Goal: Register for event/course

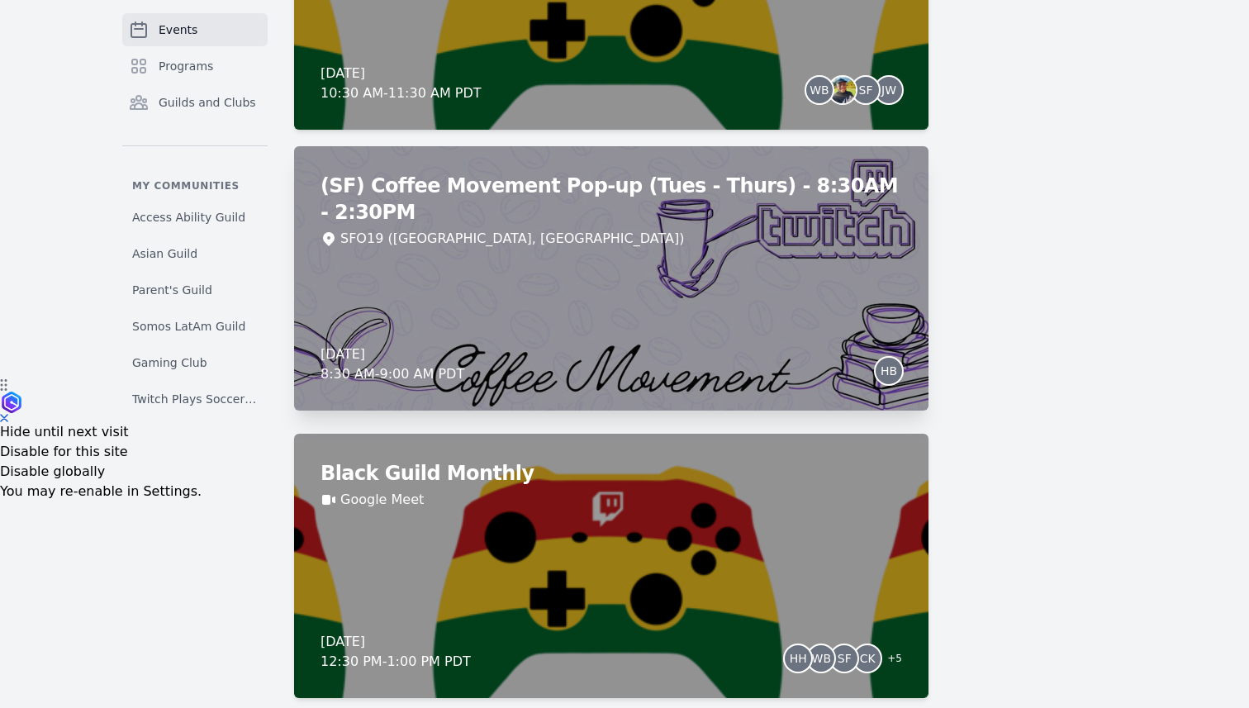
scroll to position [364, 0]
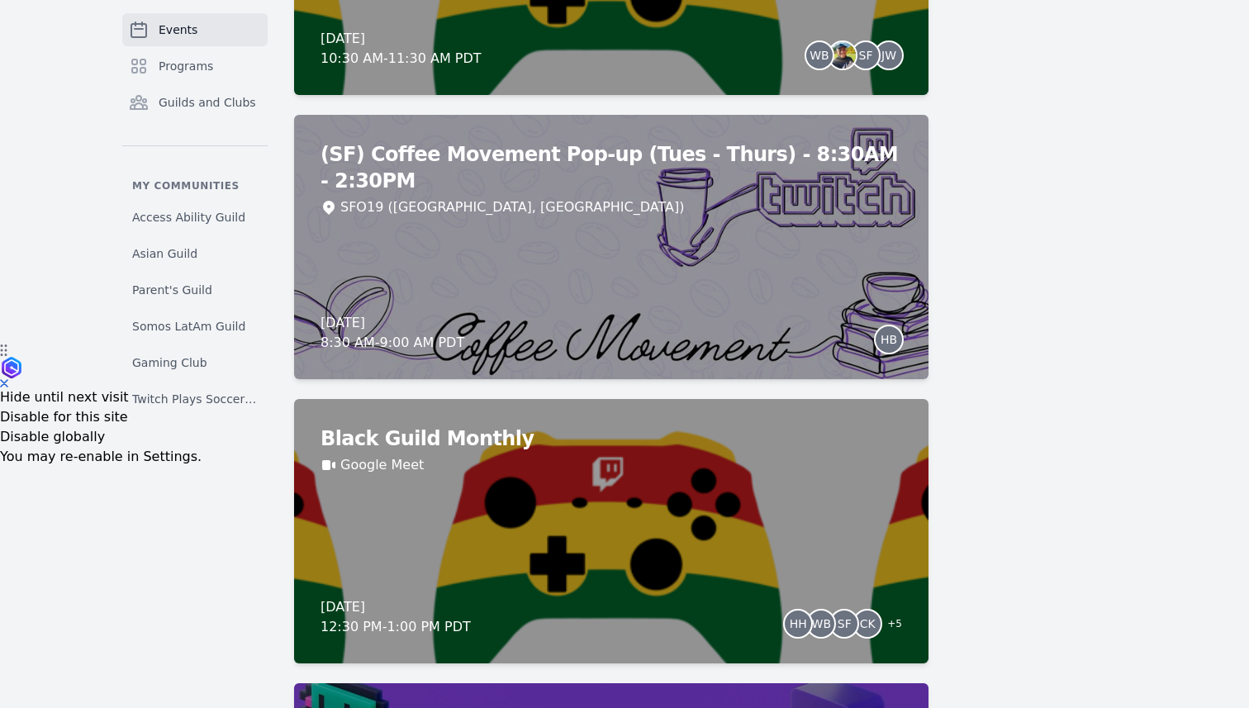
click at [665, 475] on div "Black Guild Monthly Google Meet [DATE] 12:30 PM - 1:00 PM PDT HH WB SF CK + 5" at bounding box center [611, 531] width 634 height 264
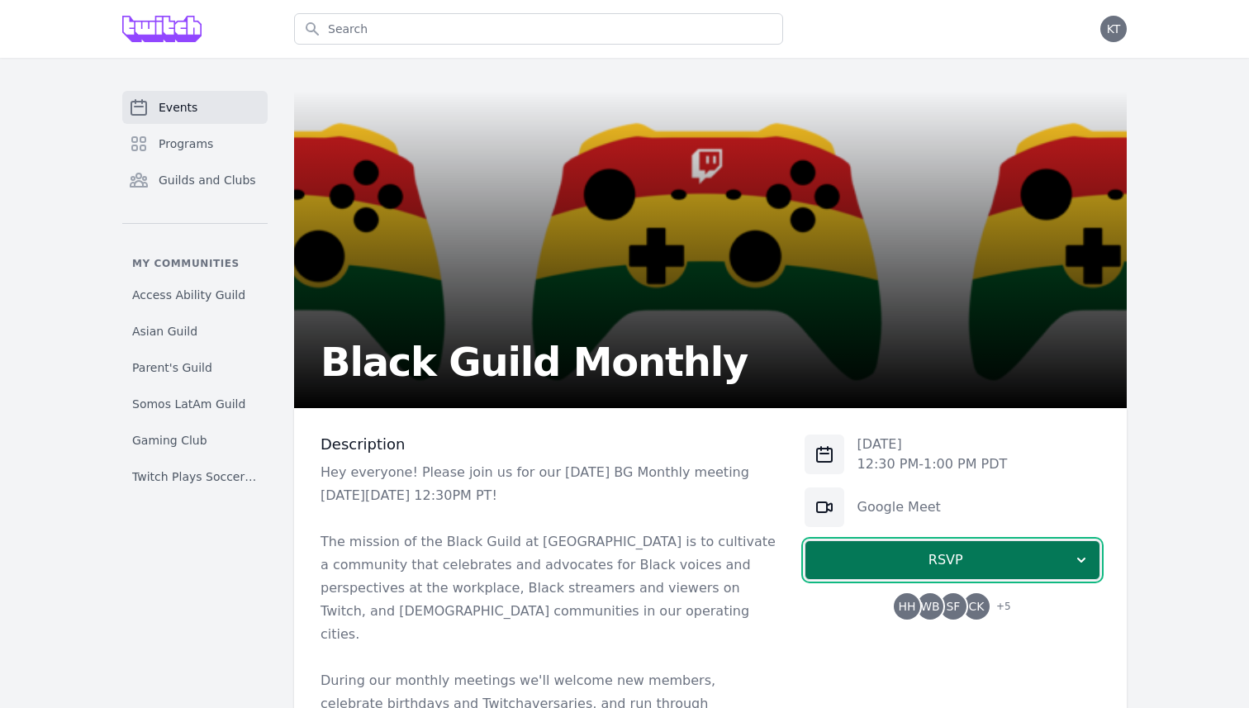
click at [908, 560] on span "RSVP" at bounding box center [946, 560] width 254 height 20
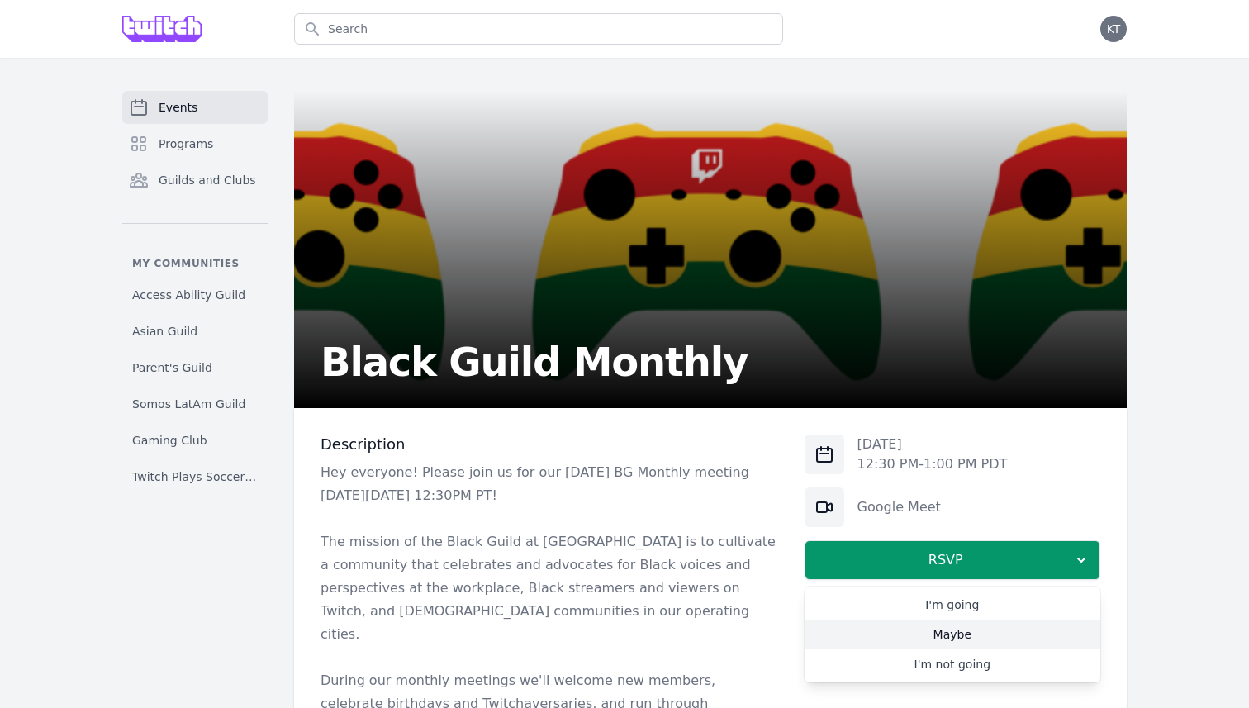
click at [950, 633] on link "Maybe" at bounding box center [953, 635] width 296 height 30
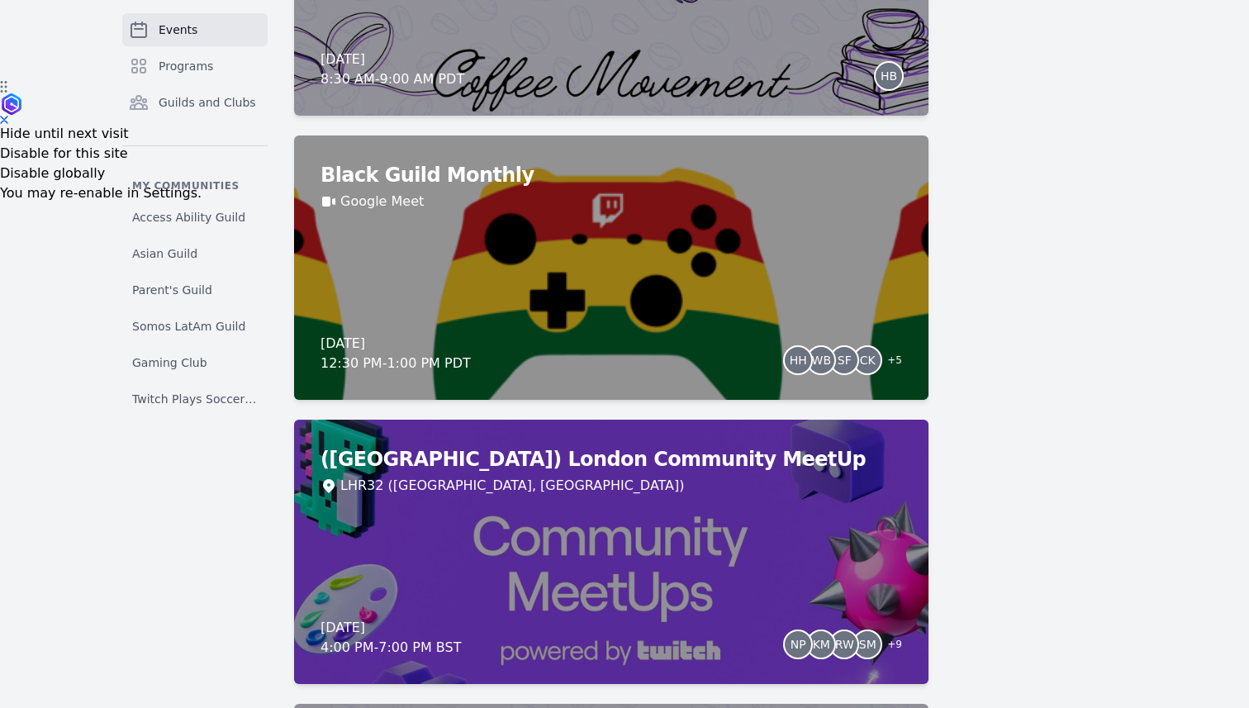
scroll to position [354, 0]
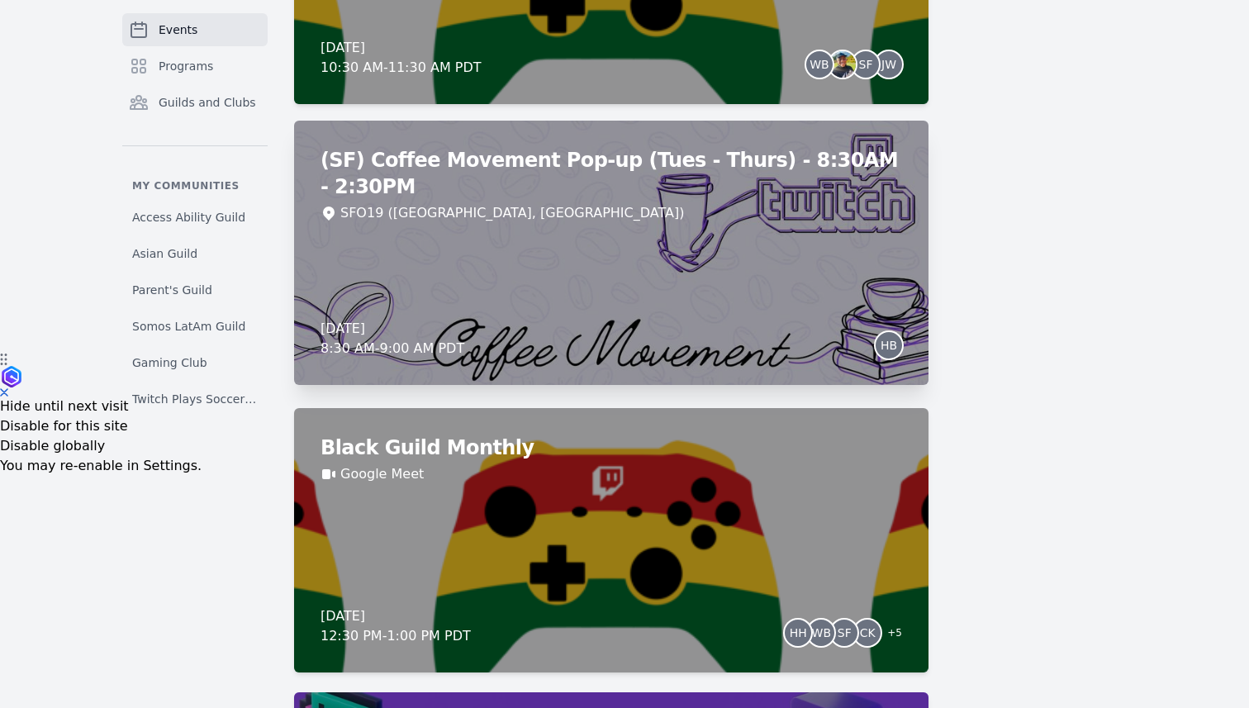
click at [782, 206] on div "(SF) Coffee Movement Pop-up (Tues - Thurs) - 8:30AM - 2:30PM SFO19 (San Francis…" at bounding box center [611, 253] width 634 height 264
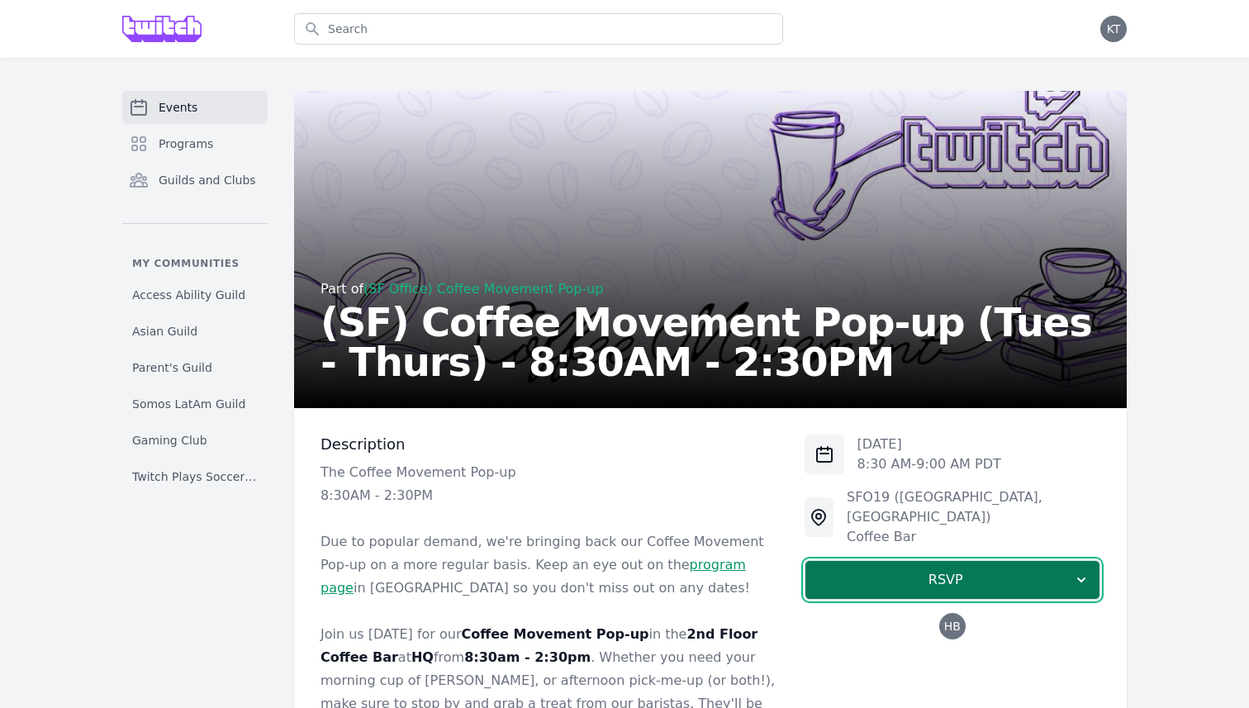
click at [905, 570] on span "RSVP" at bounding box center [946, 580] width 254 height 20
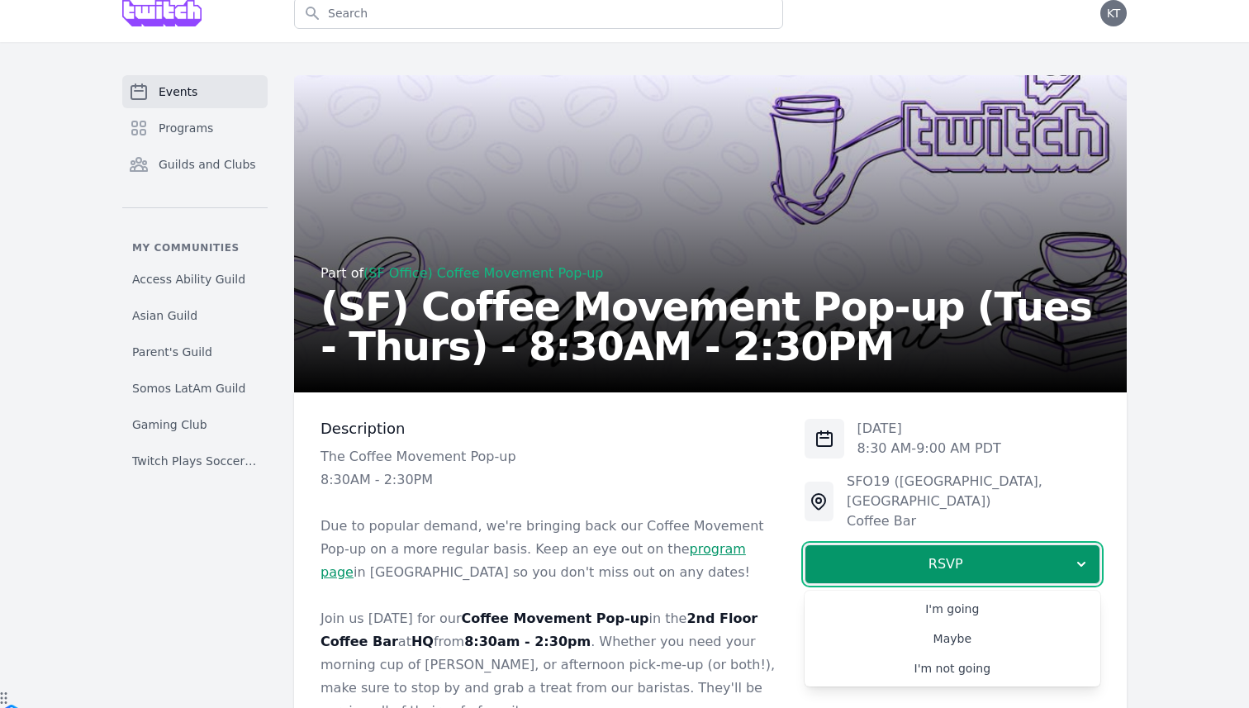
click at [671, 488] on p "8:30AM - 2:30PM" at bounding box center [550, 479] width 458 height 23
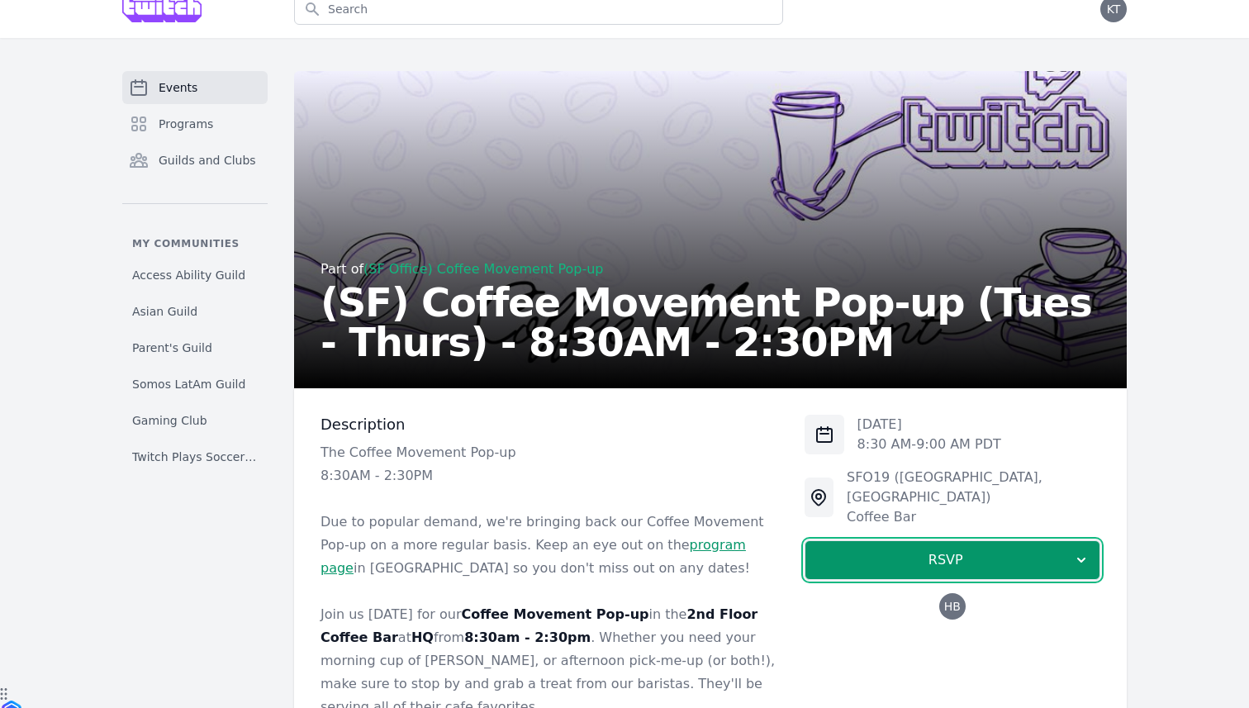
scroll to position [22, 0]
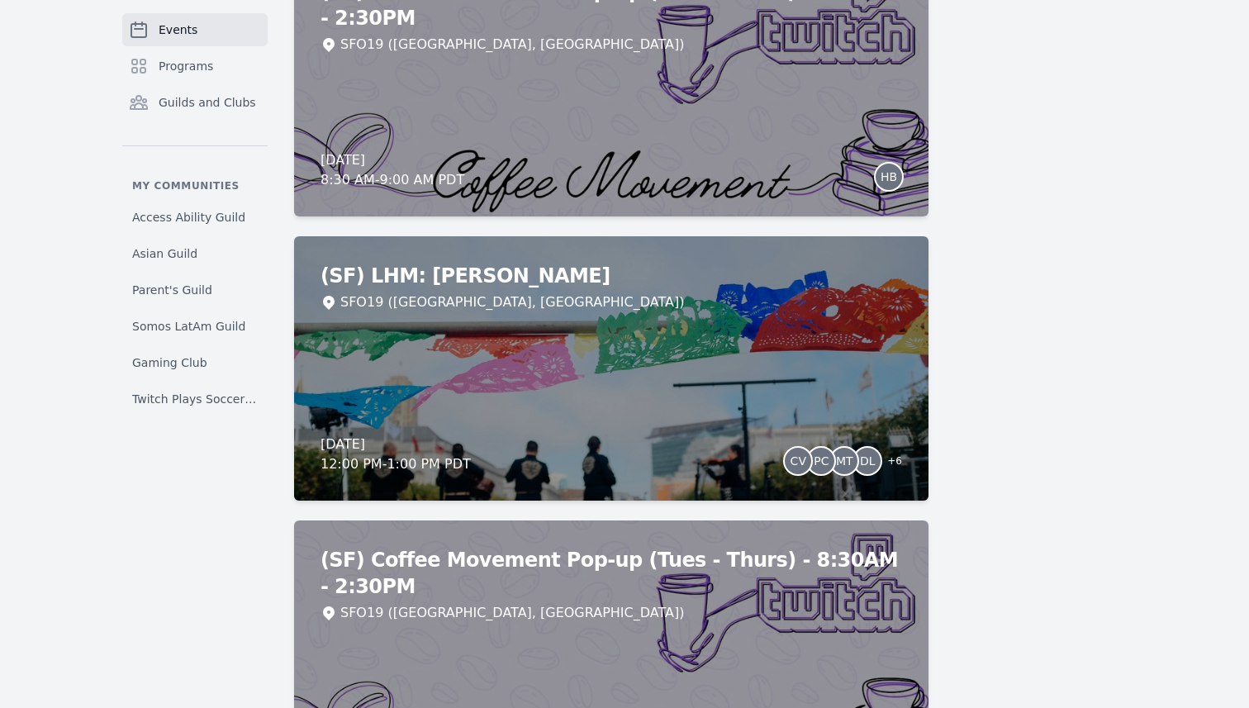
scroll to position [8399, 0]
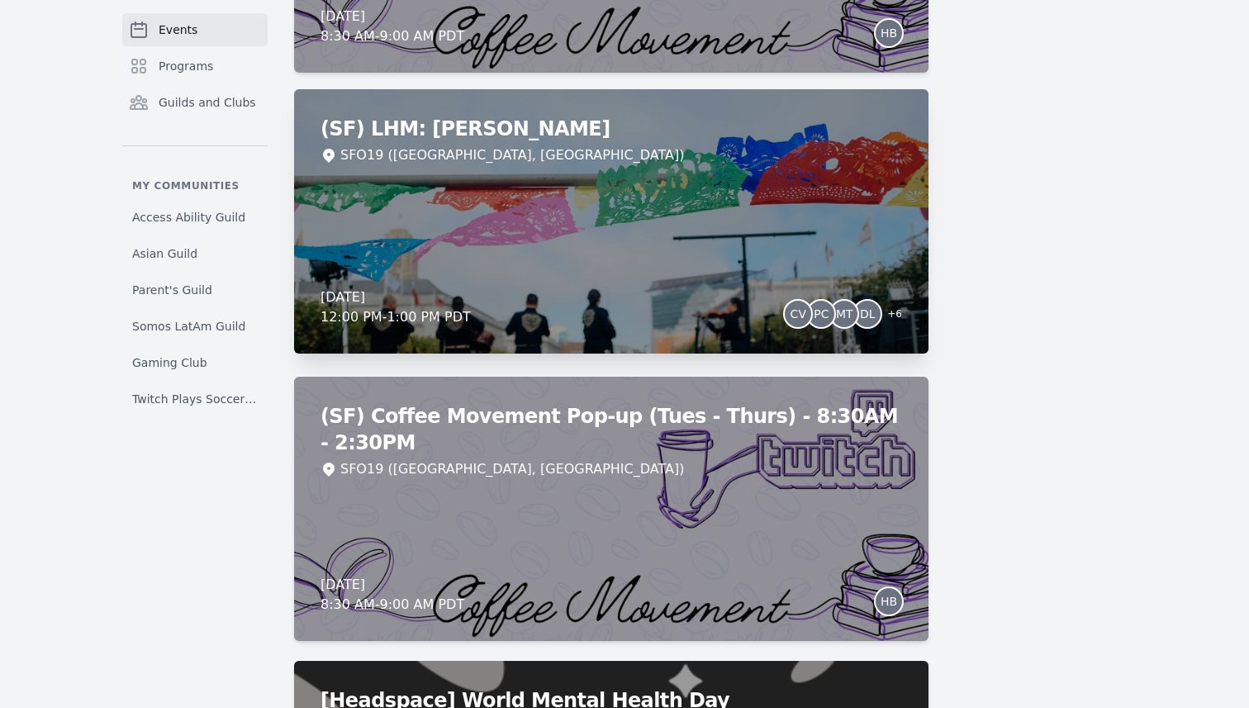
click at [669, 264] on div "(SF) LHM: Mariachi Lunch SFO19 (San Francisco, CA) Wednesday, October 8, 2025 1…" at bounding box center [611, 221] width 634 height 264
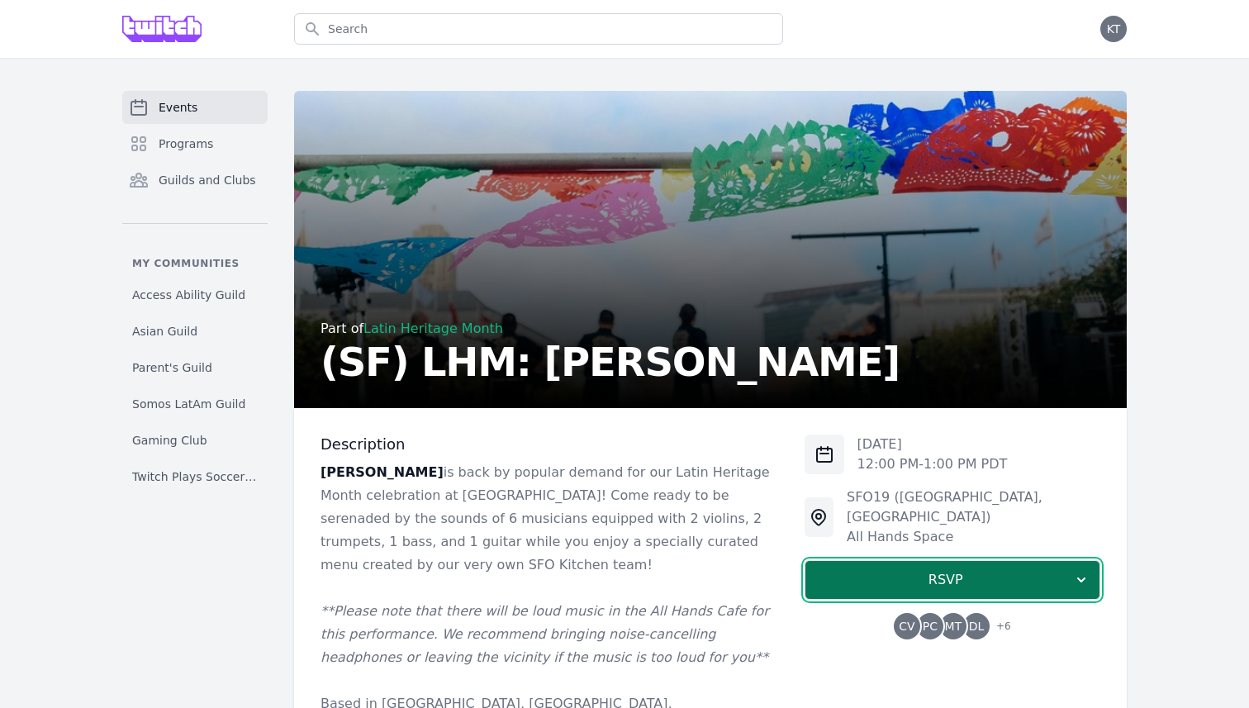
click at [896, 570] on span "RSVP" at bounding box center [946, 580] width 254 height 20
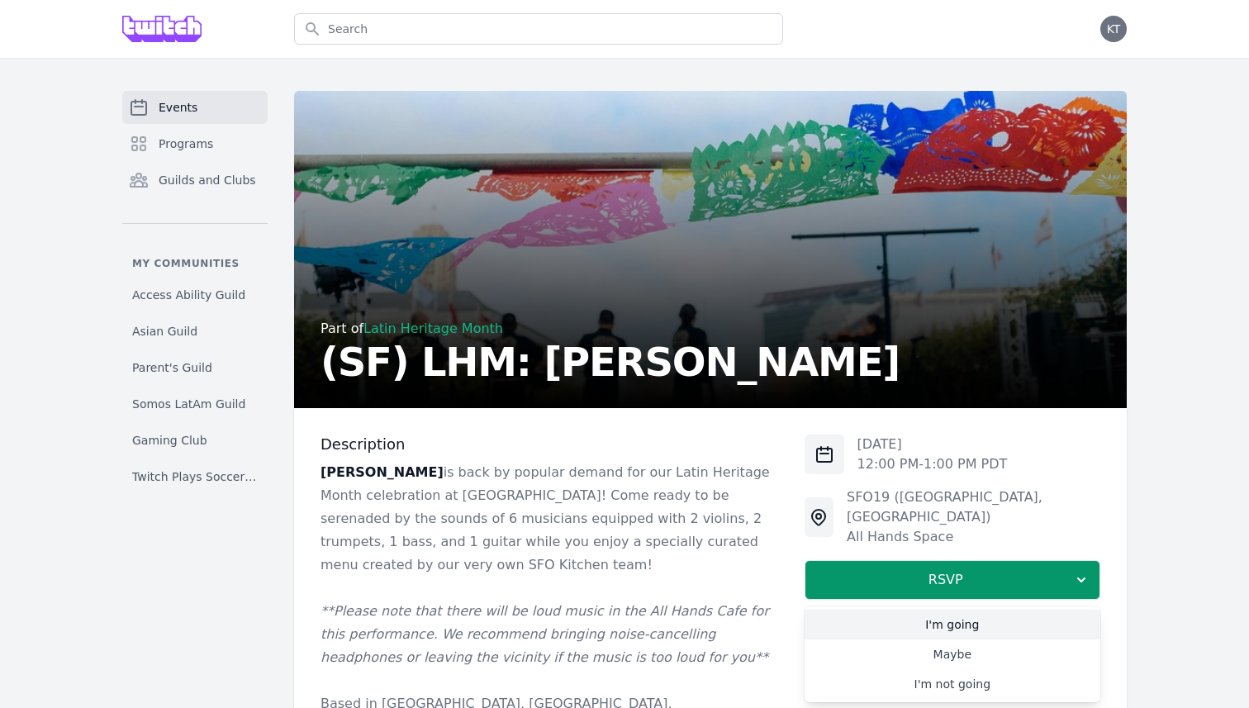
click at [919, 610] on link "I'm going" at bounding box center [953, 625] width 296 height 30
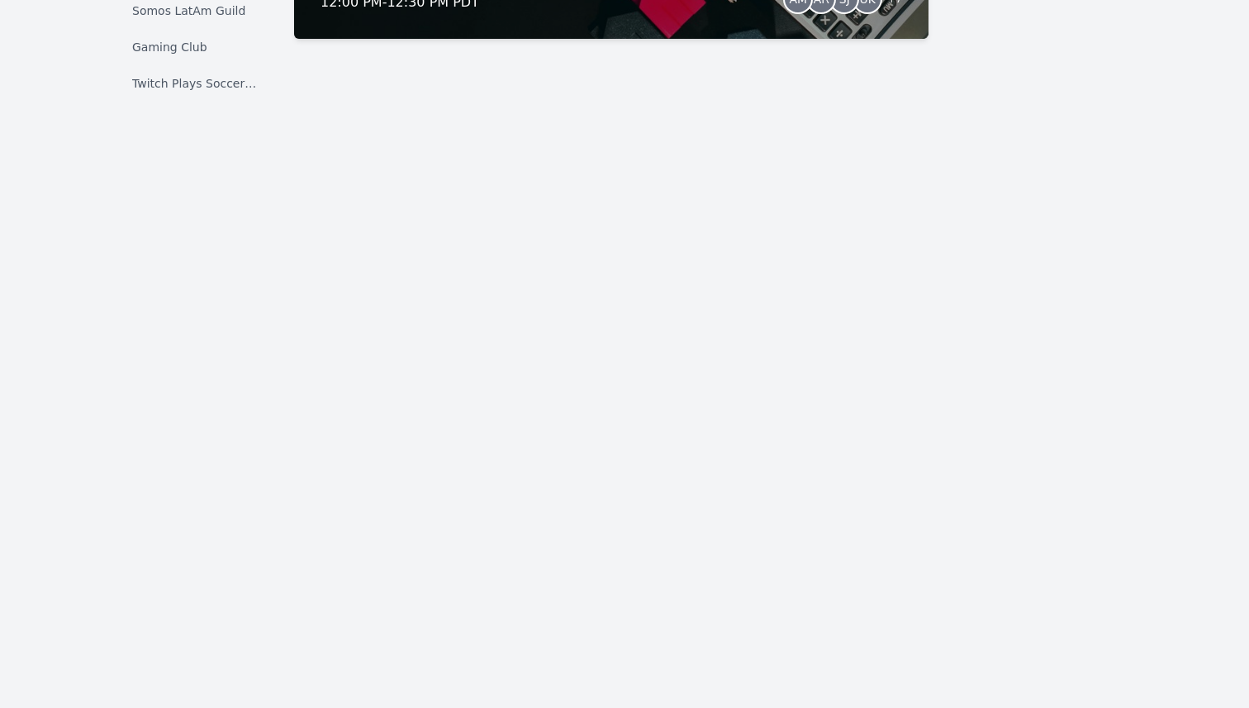
scroll to position [16300, 0]
